Goal: Connect with others: Connect with others

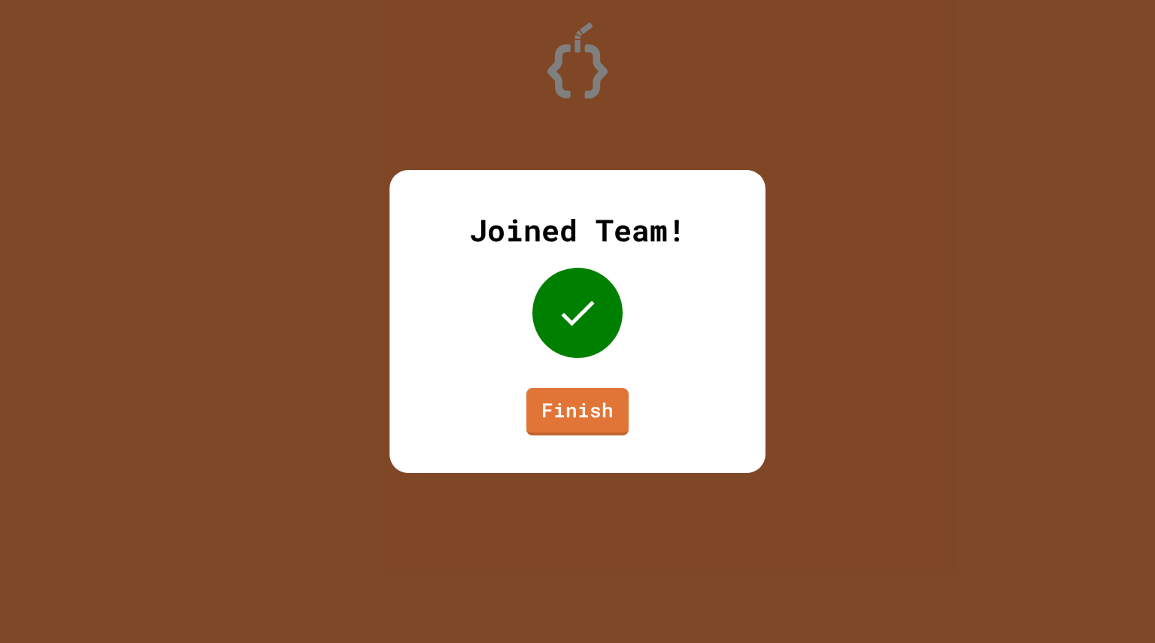
click at [420, 105] on div "Joined Team! Finish" at bounding box center [577, 321] width 1155 height 643
click at [565, 414] on link "Finish" at bounding box center [577, 411] width 103 height 50
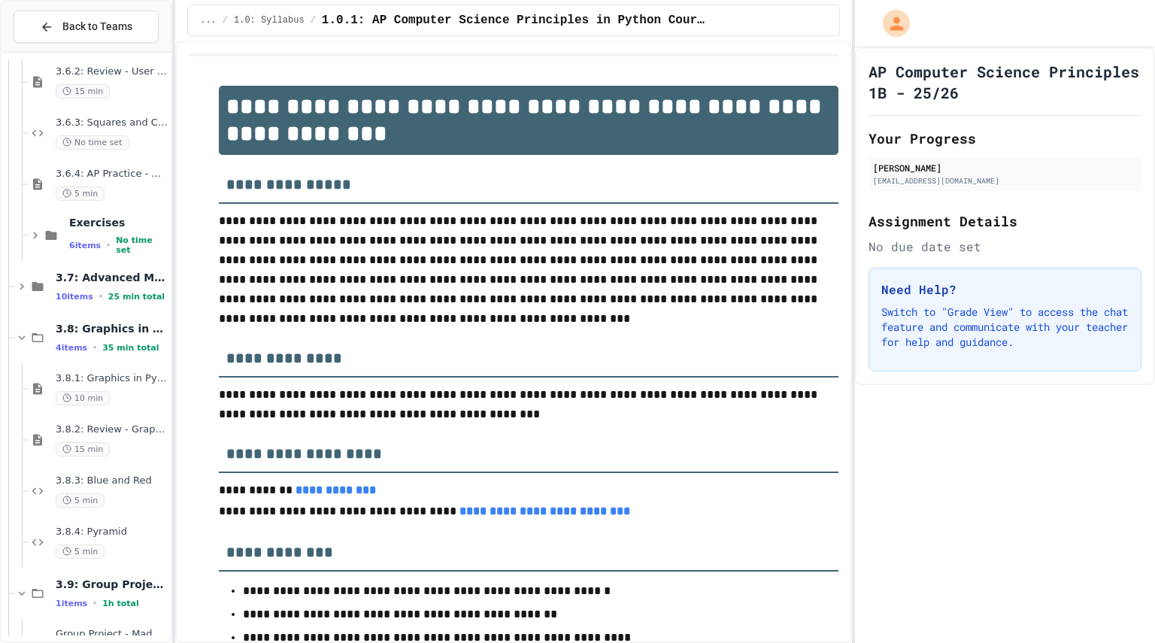
scroll to position [1844, 0]
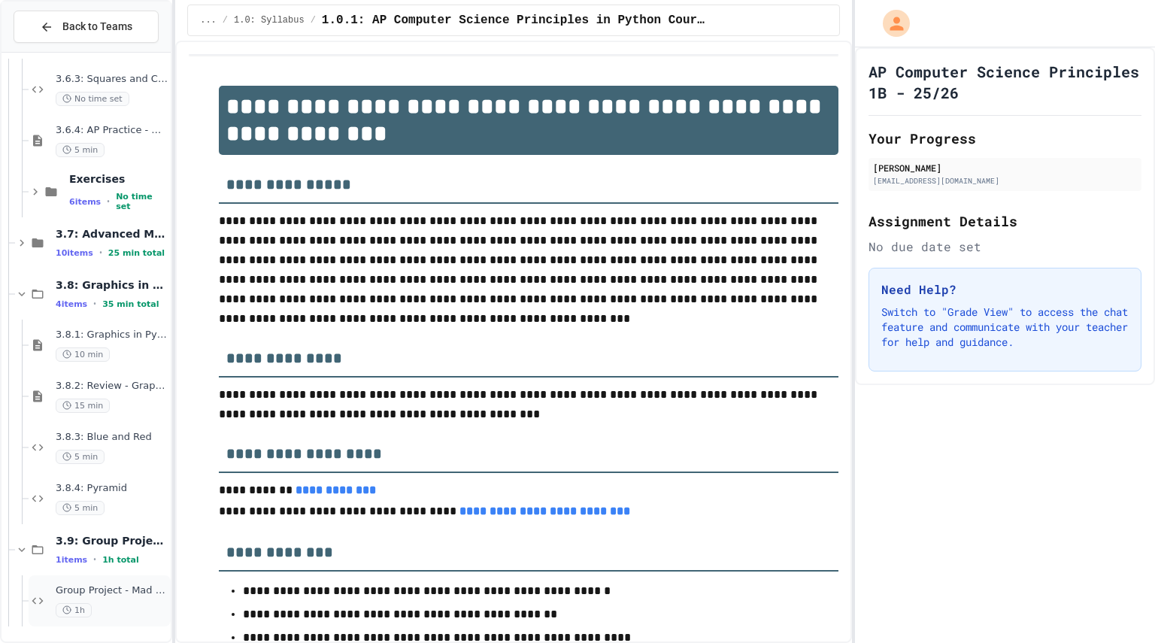
click at [109, 594] on span "Group Project - Mad Libs" at bounding box center [112, 590] width 112 height 13
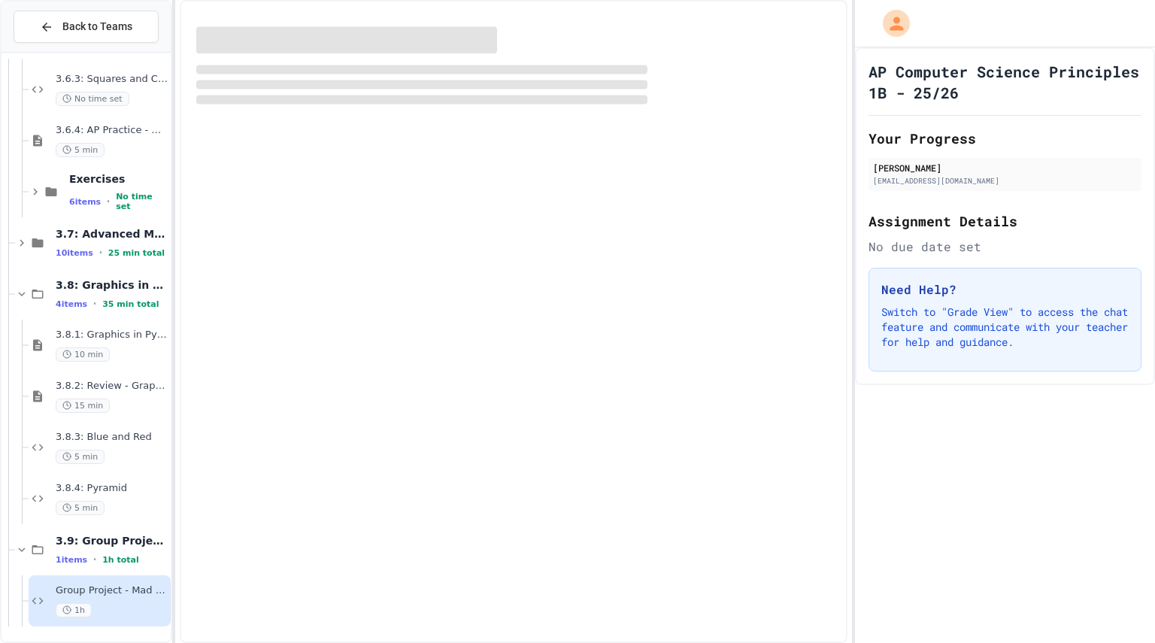
scroll to position [1826, 0]
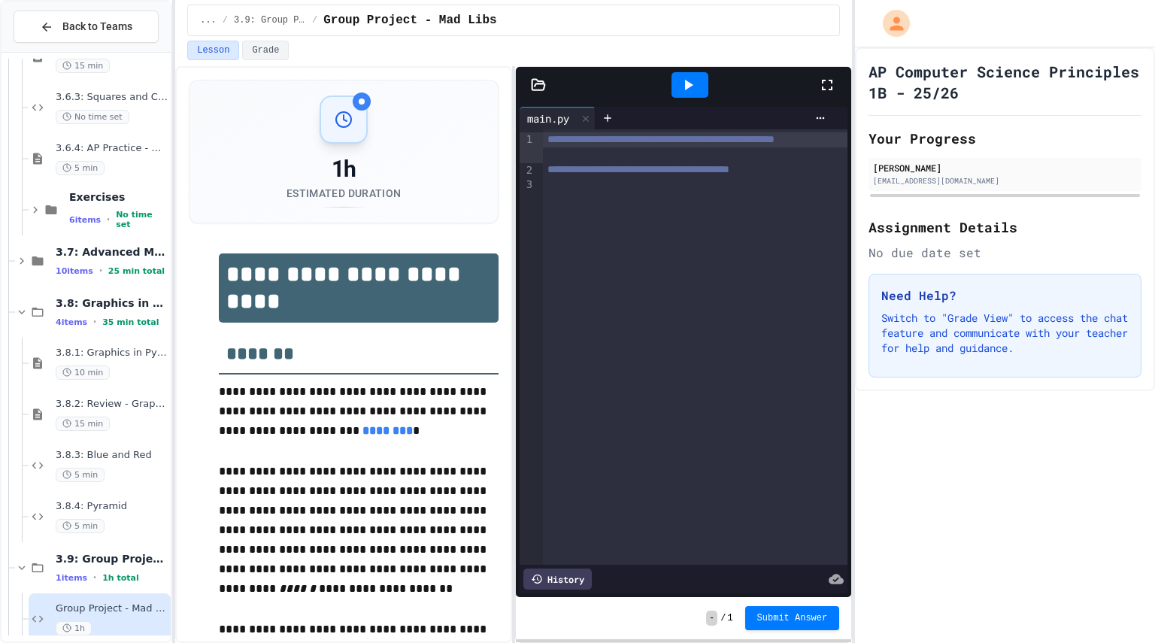
click at [362, 429] on link "********" at bounding box center [387, 430] width 50 height 11
